Goal: Find specific page/section: Find specific page/section

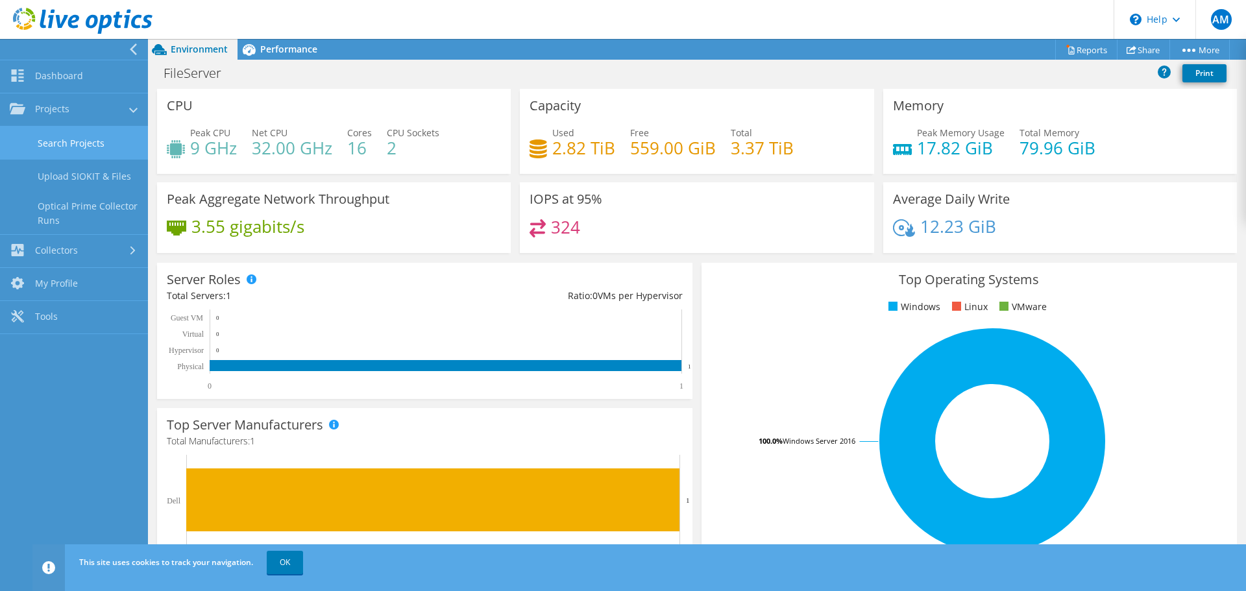
click at [69, 134] on link "Search Projects" at bounding box center [74, 143] width 148 height 33
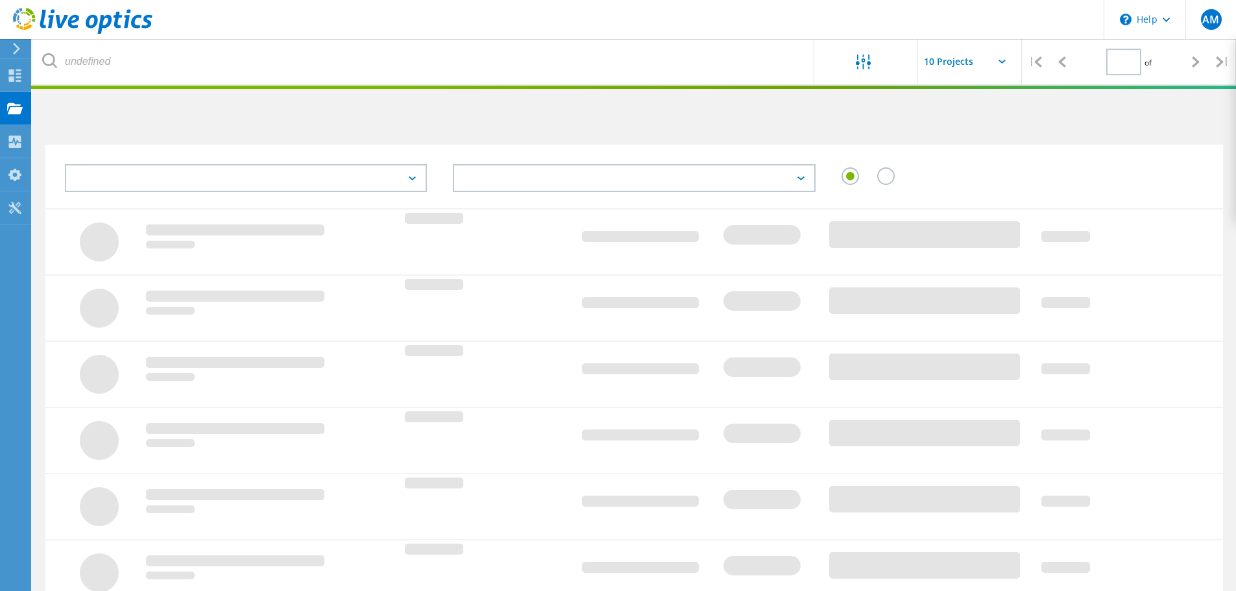
type input "1"
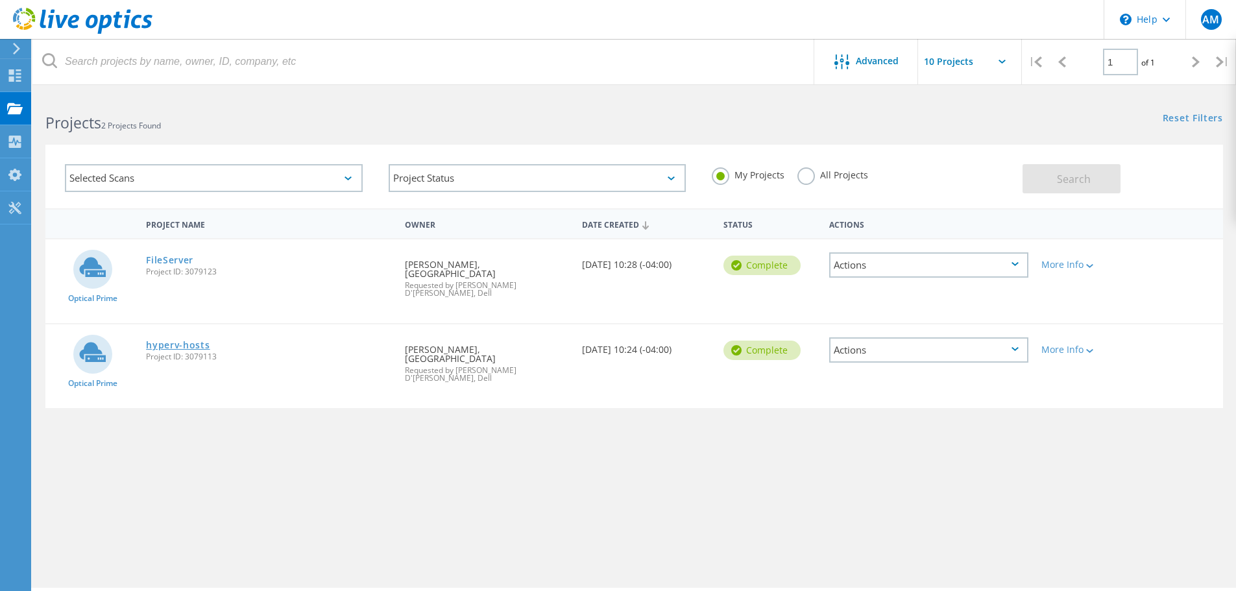
click at [171, 341] on link "hyperv-hosts" at bounding box center [178, 345] width 64 height 9
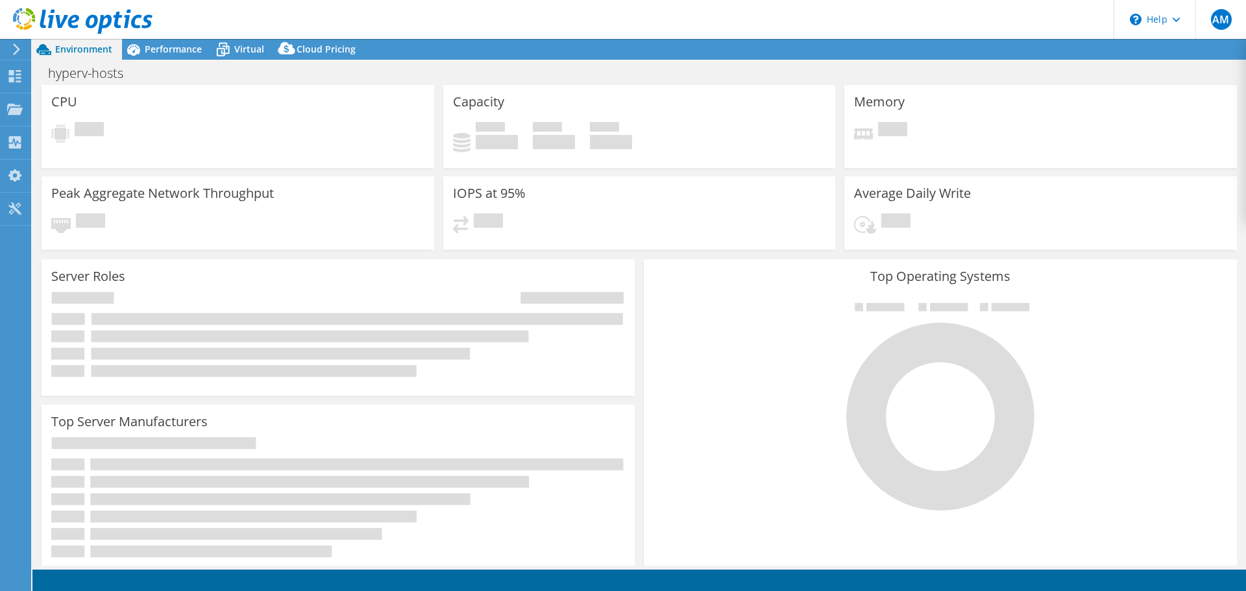
select select "USD"
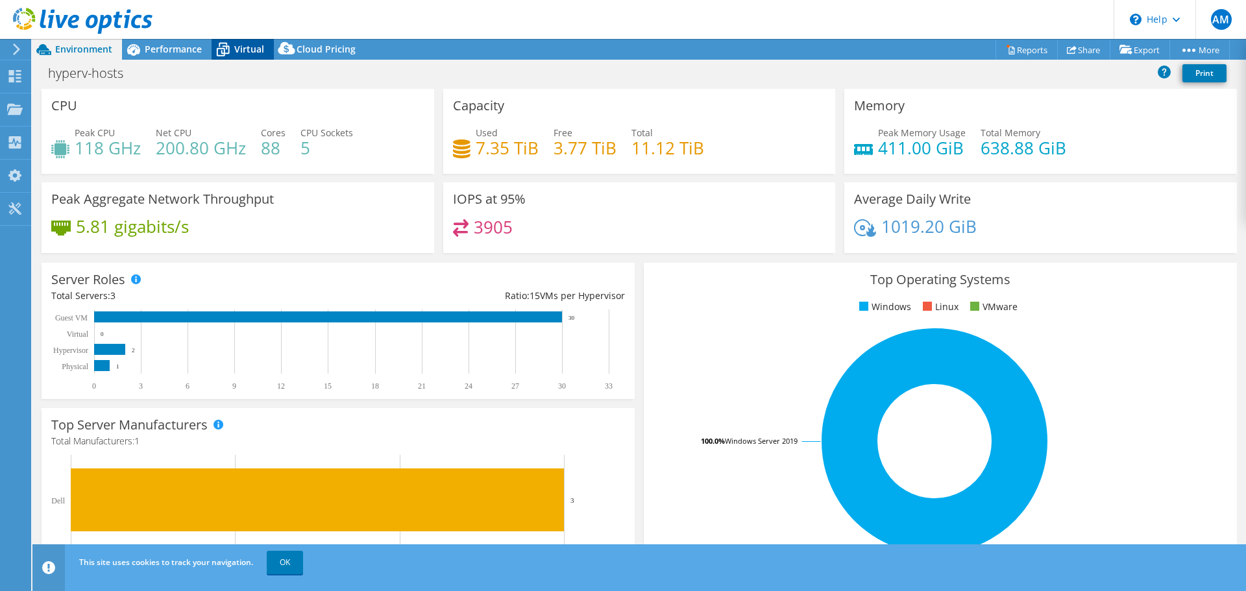
drag, startPoint x: 254, startPoint y: 49, endPoint x: 242, endPoint y: 49, distance: 12.3
click at [254, 49] on span "Virtual" at bounding box center [249, 49] width 30 height 12
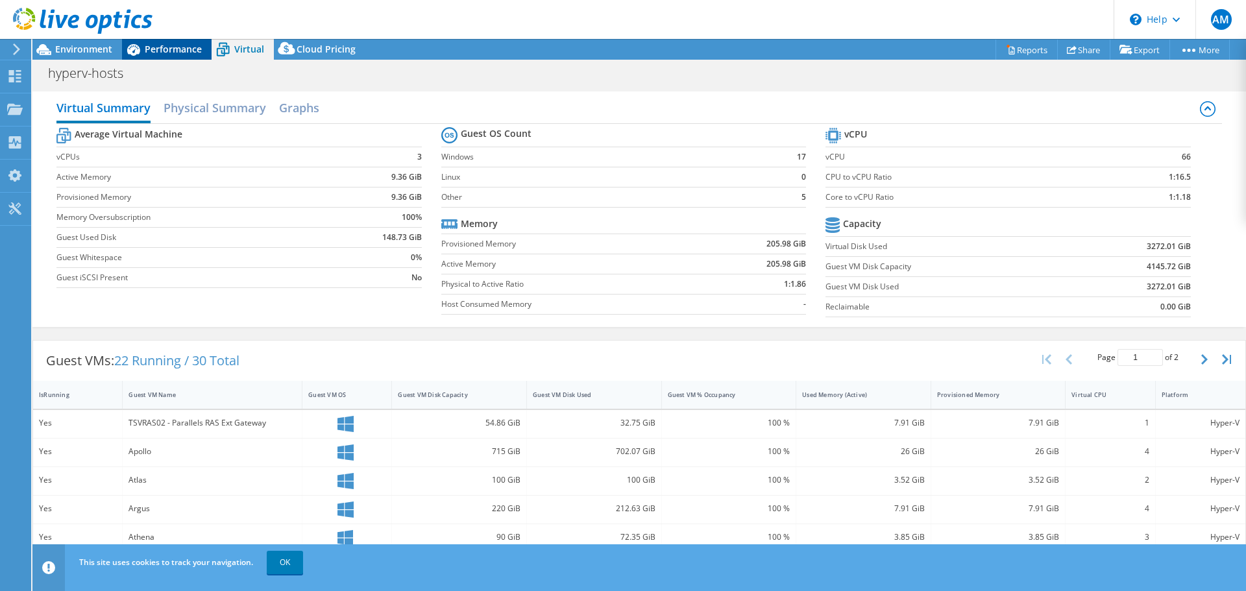
click at [187, 48] on span "Performance" at bounding box center [173, 49] width 57 height 12
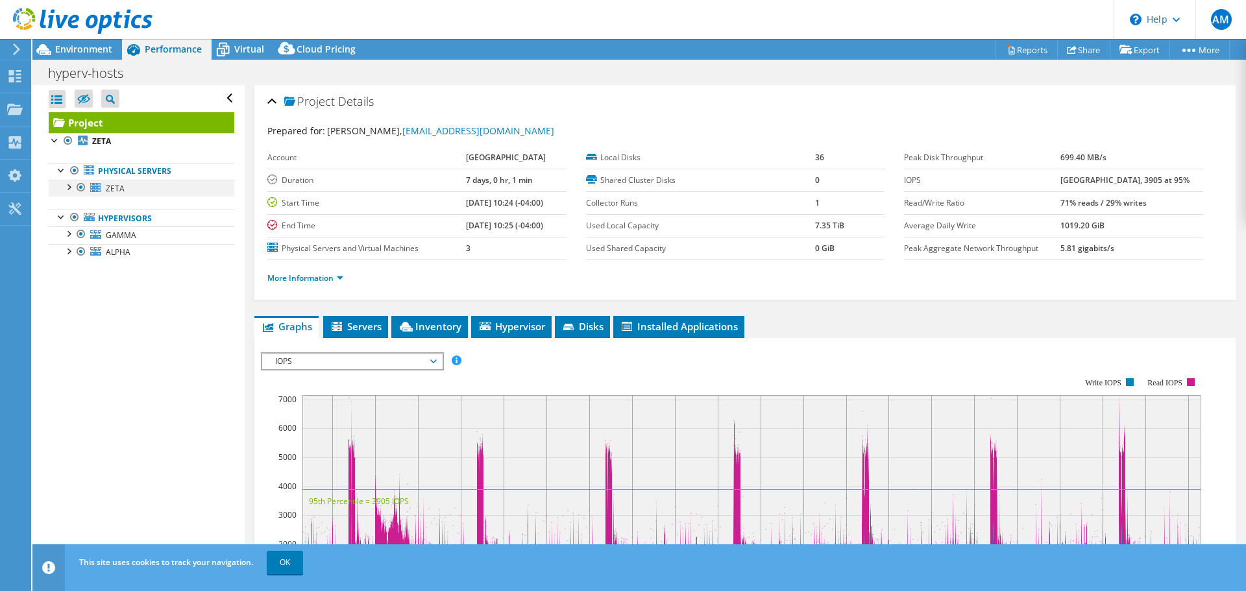
click at [69, 188] on div at bounding box center [68, 186] width 13 height 13
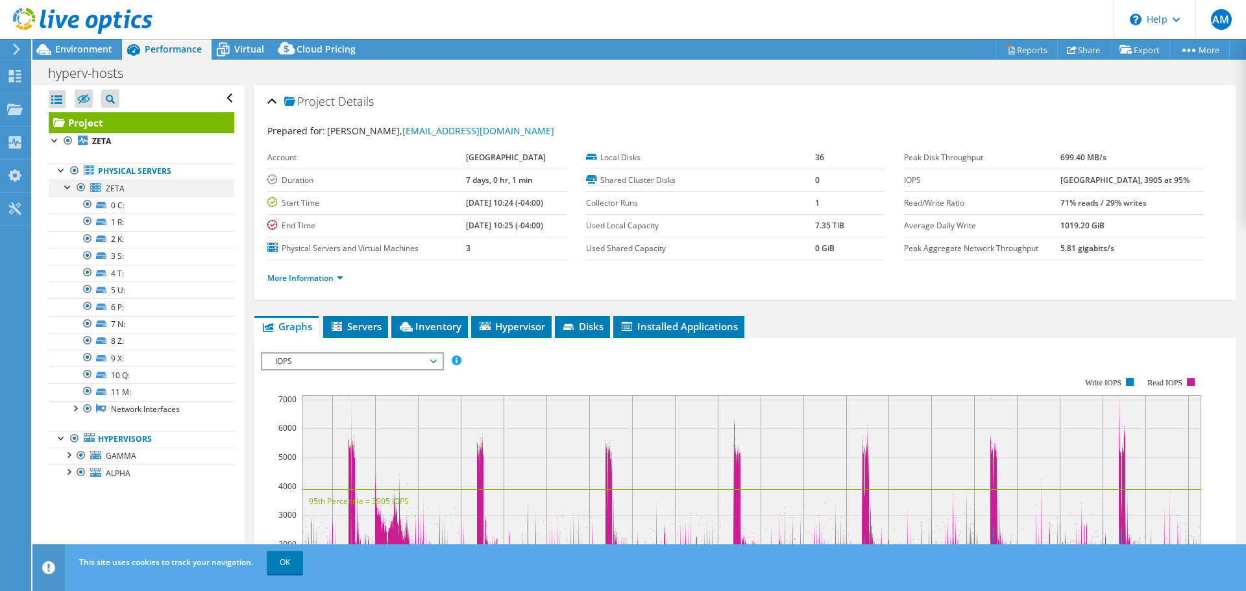
click at [69, 188] on div at bounding box center [68, 186] width 13 height 13
